Goal: Task Accomplishment & Management: Use online tool/utility

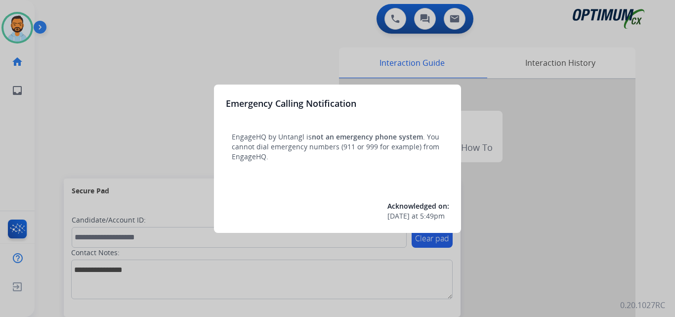
click at [61, 96] on div at bounding box center [337, 158] width 675 height 317
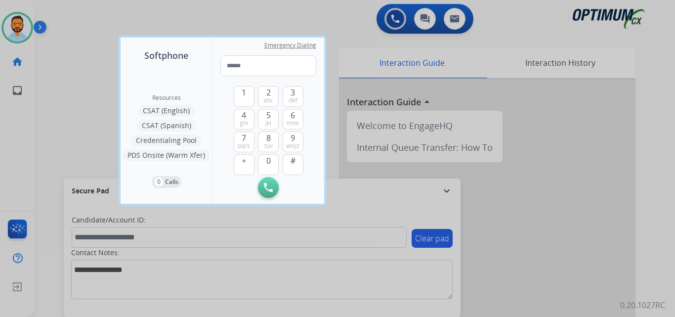
click at [57, 89] on div at bounding box center [337, 158] width 675 height 317
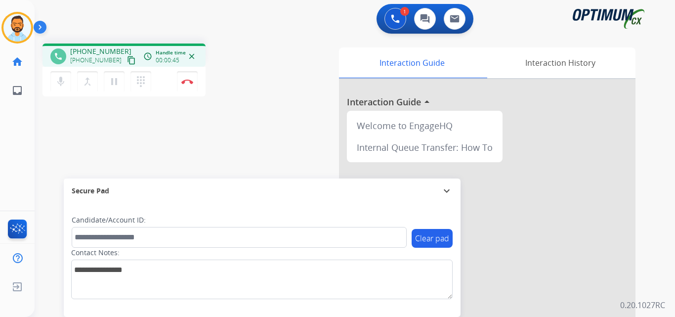
click at [127, 61] on mat-icon "content_copy" at bounding box center [131, 60] width 9 height 9
click at [188, 82] on img at bounding box center [187, 81] width 12 height 5
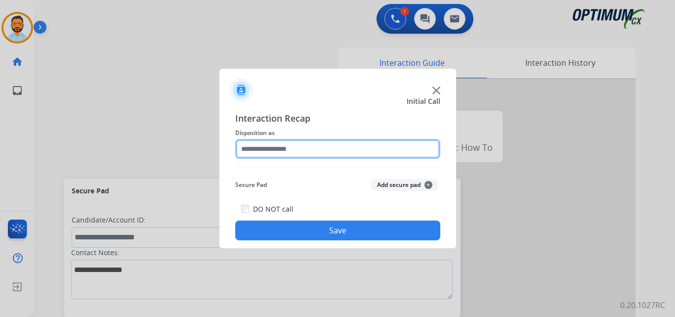
click at [321, 150] on input "text" at bounding box center [337, 149] width 205 height 20
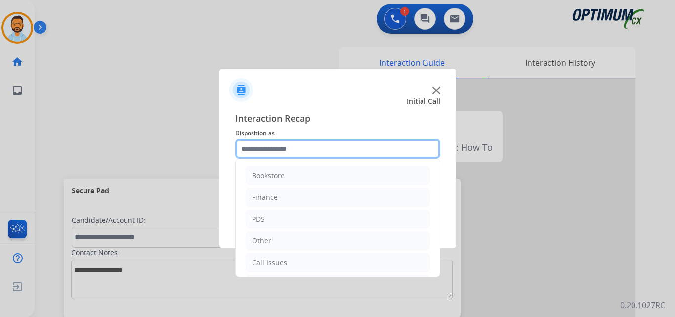
scroll to position [67, 0]
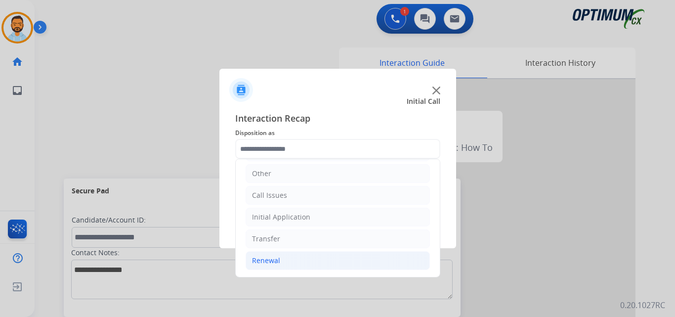
click at [286, 269] on li "Renewal" at bounding box center [338, 260] width 184 height 19
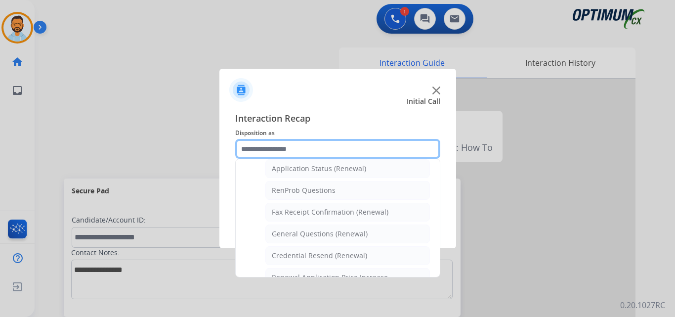
scroll to position [381, 0]
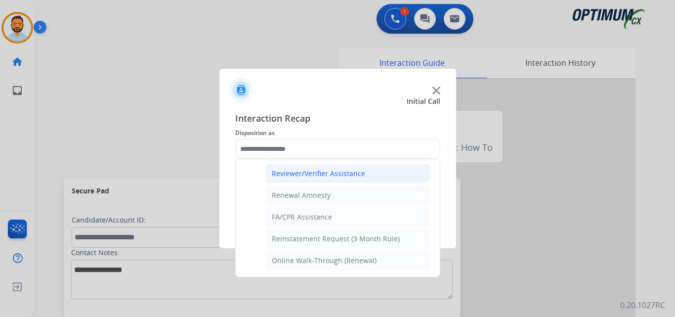
click at [349, 173] on div "Reviewer/Verifier Assistance" at bounding box center [318, 174] width 93 height 10
type input "**********"
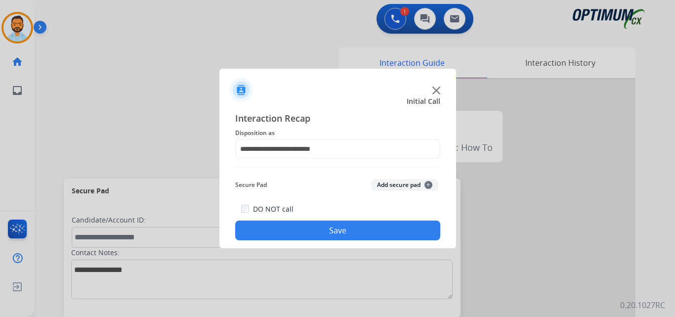
click at [329, 230] on button "Save" at bounding box center [337, 230] width 205 height 20
